Goal: Check status: Check status

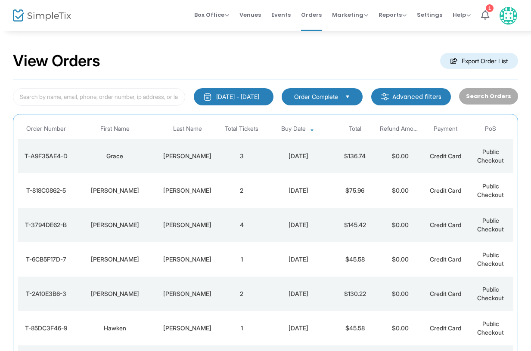
click at [195, 155] on div "Knudsen" at bounding box center [187, 156] width 59 height 9
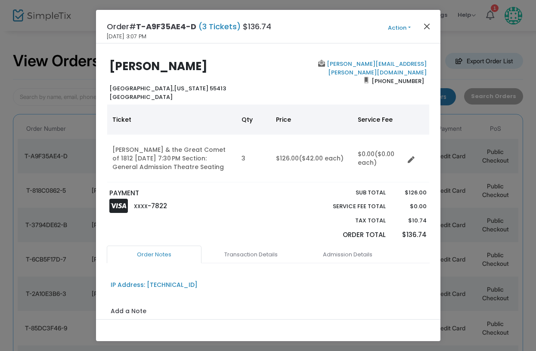
click at [427, 28] on button "Close" at bounding box center [426, 26] width 11 height 11
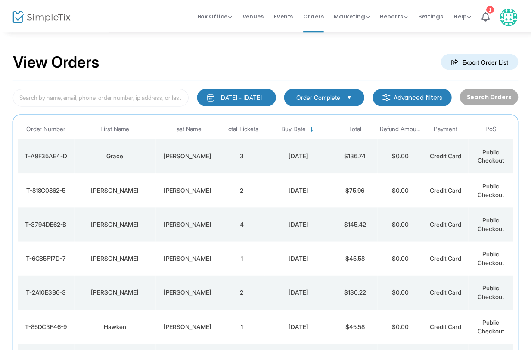
scroll to position [62, 0]
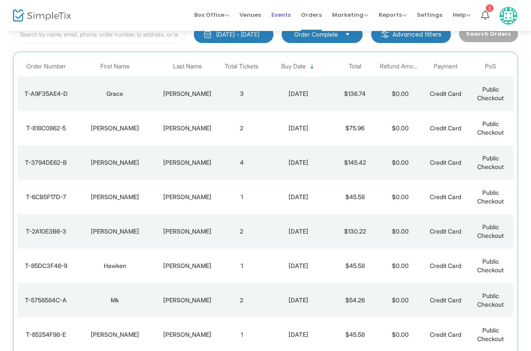
click at [279, 13] on span "Events" at bounding box center [280, 15] width 19 height 22
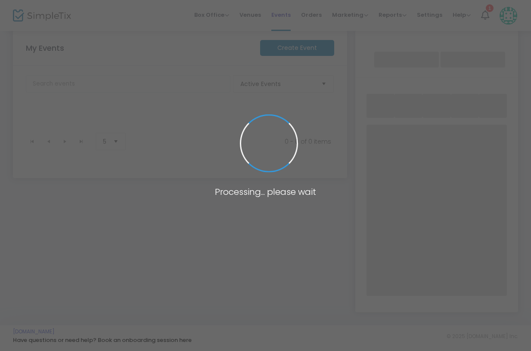
scroll to position [10, 0]
